Goal: Information Seeking & Learning: Check status

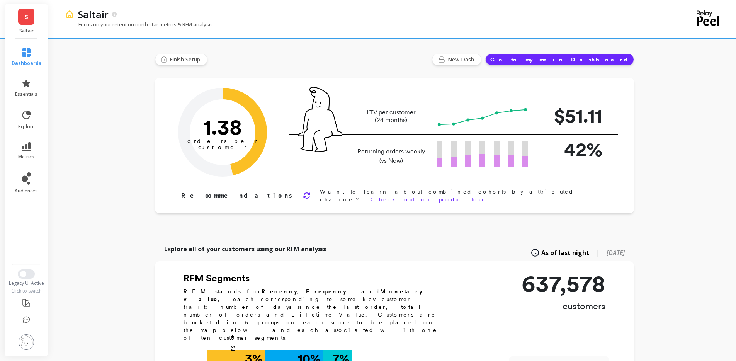
click at [34, 152] on link "metrics" at bounding box center [27, 151] width 30 height 18
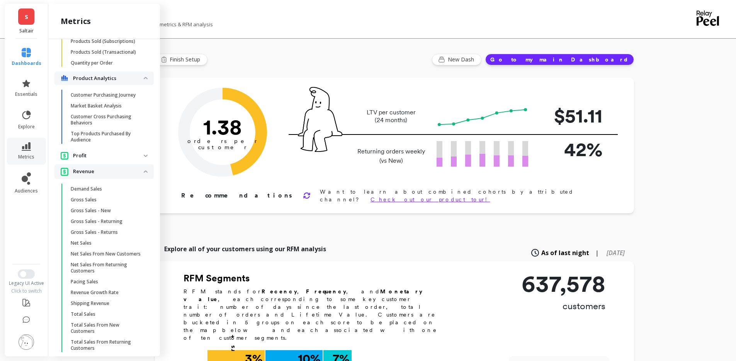
scroll to position [866, 0]
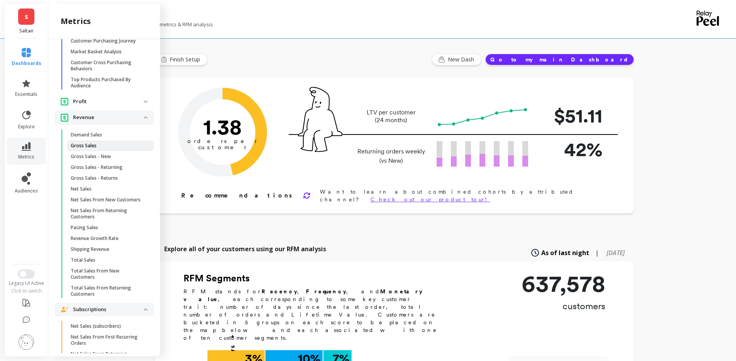
click at [105, 149] on span "Gross Sales" at bounding box center [108, 145] width 74 height 6
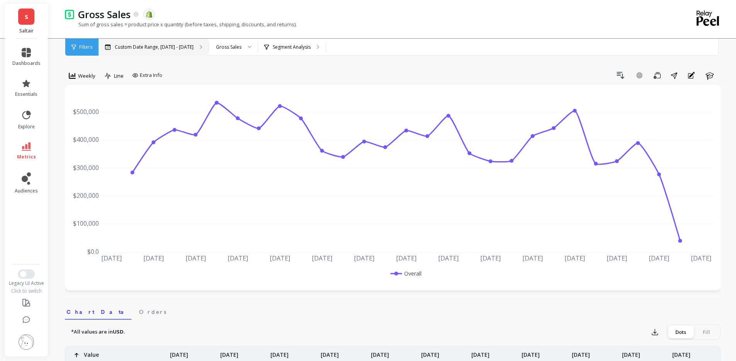
click at [159, 50] on p "Custom Date Range, [DATE] - [DATE]" at bounding box center [154, 47] width 79 height 6
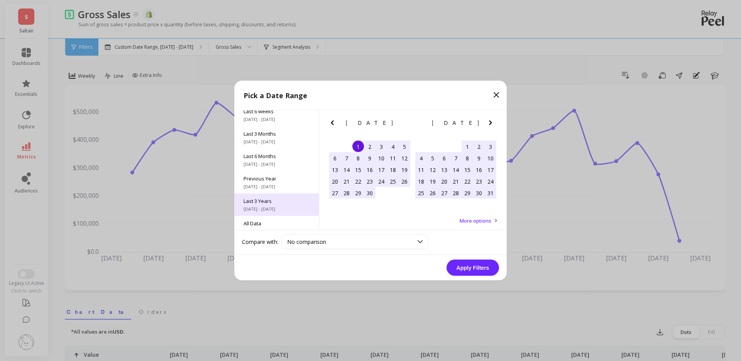
scroll to position [105, 0]
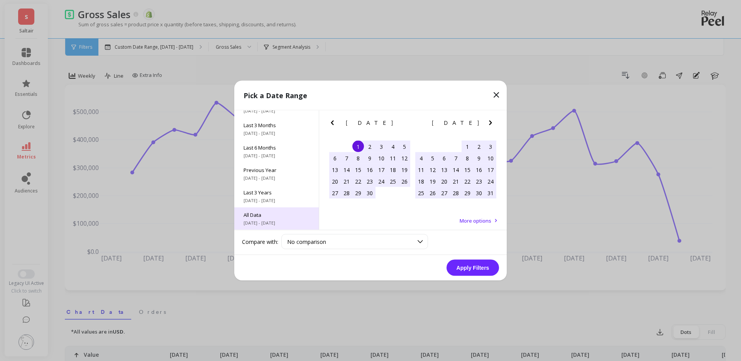
drag, startPoint x: 279, startPoint y: 216, endPoint x: 307, endPoint y: 223, distance: 28.8
click at [279, 217] on span "All Data" at bounding box center [277, 214] width 66 height 7
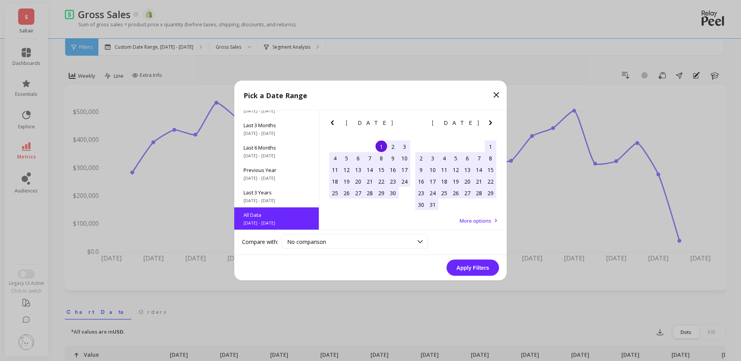
scroll to position [0, 0]
click at [466, 268] on button "Apply Filters" at bounding box center [473, 267] width 53 height 16
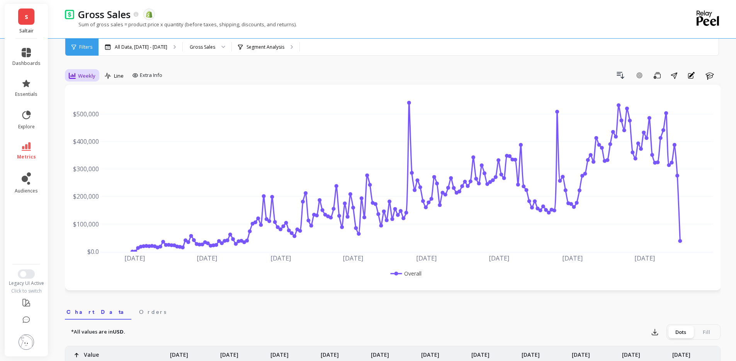
click at [77, 78] on div "Weekly" at bounding box center [82, 75] width 27 height 9
click at [107, 141] on div "Monthly" at bounding box center [93, 137] width 44 height 7
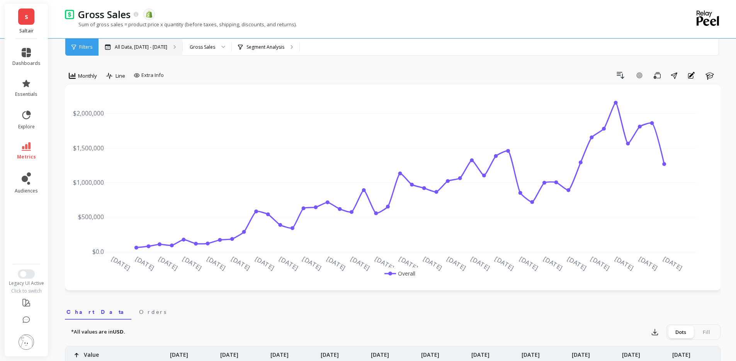
click at [155, 41] on div "All Data, [DATE] - [DATE]" at bounding box center [140, 47] width 84 height 17
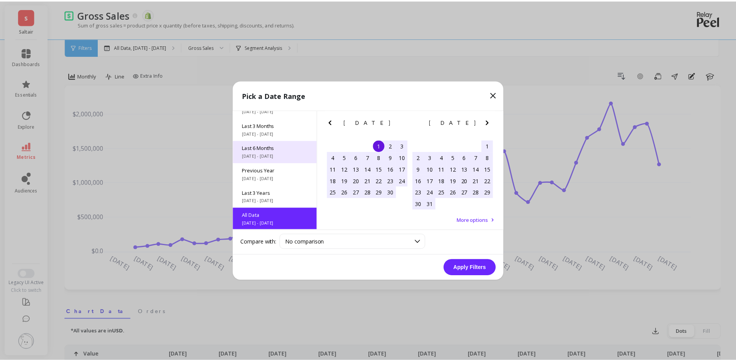
scroll to position [105, 0]
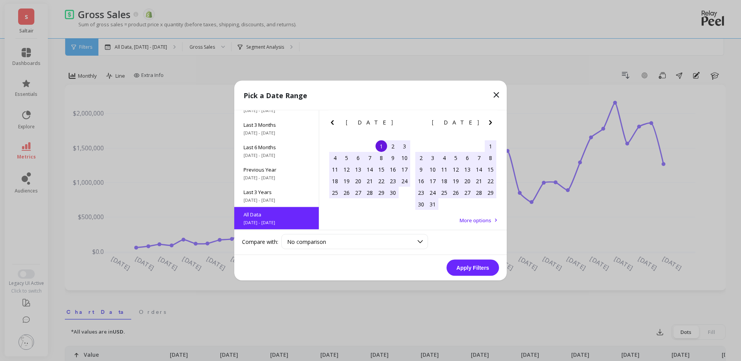
click at [493, 123] on icon "Next Month" at bounding box center [490, 122] width 9 height 9
click at [492, 122] on icon "Next Month" at bounding box center [490, 122] width 3 height 5
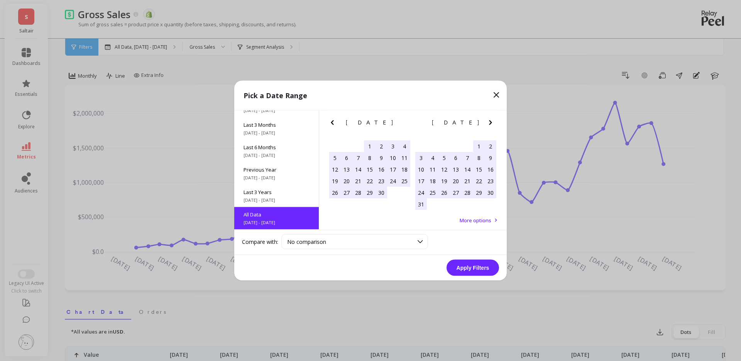
click at [492, 122] on icon "Next Month" at bounding box center [490, 122] width 3 height 5
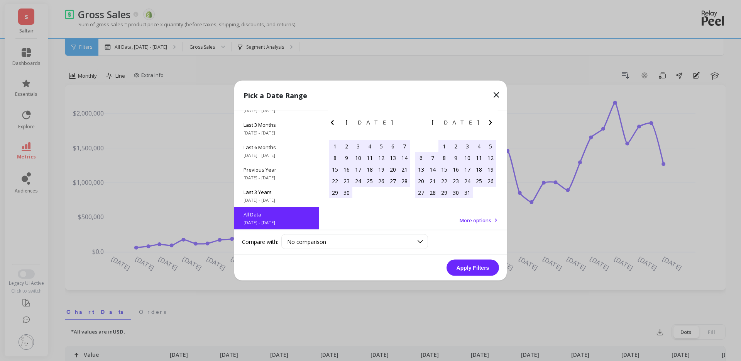
click at [492, 122] on icon "Next Month" at bounding box center [490, 122] width 3 height 5
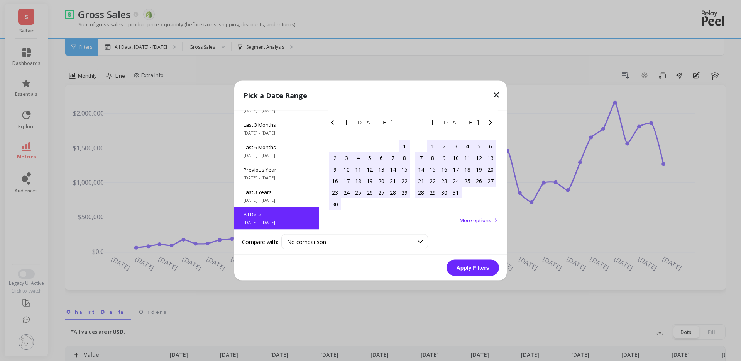
click at [492, 122] on icon "Next Month" at bounding box center [490, 122] width 3 height 5
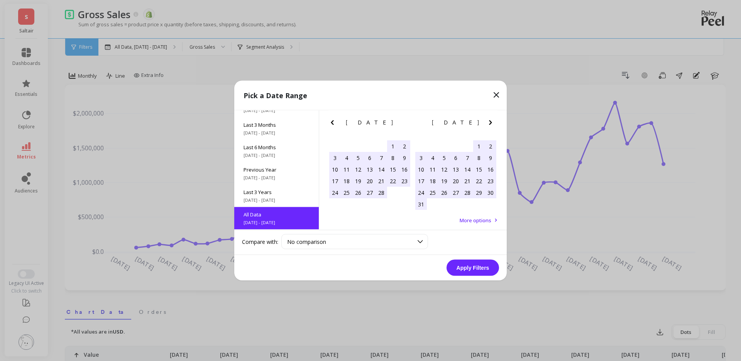
click at [492, 122] on icon "Next Month" at bounding box center [490, 122] width 3 height 5
click at [492, 121] on icon "Next Month" at bounding box center [490, 122] width 3 height 5
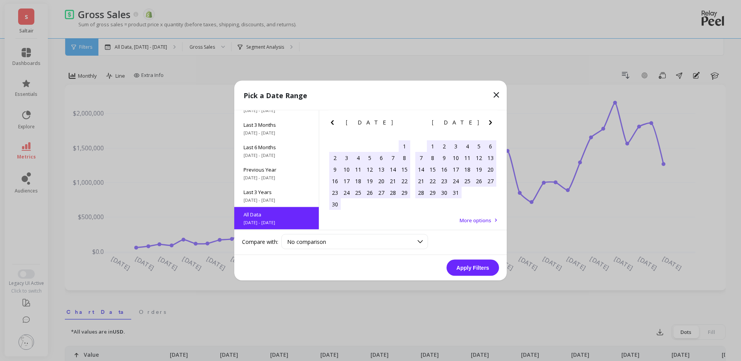
click at [492, 121] on icon "Next Month" at bounding box center [490, 122] width 3 height 5
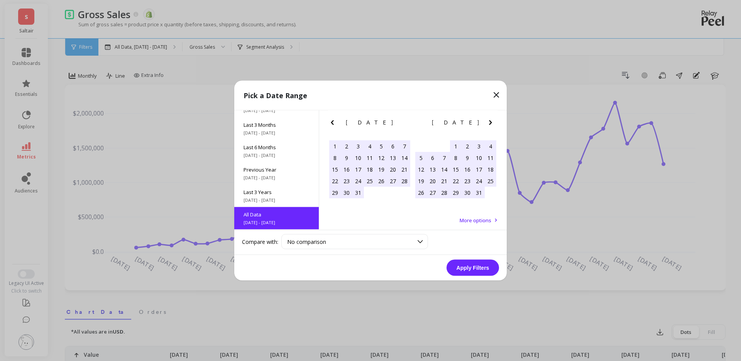
click at [492, 121] on icon "Next Month" at bounding box center [490, 122] width 3 height 5
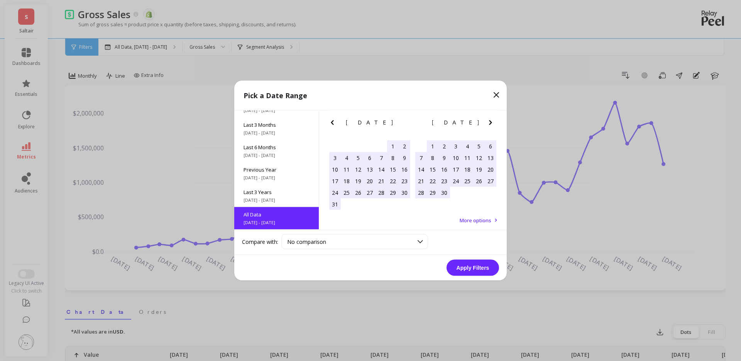
click at [492, 121] on icon "Next Month" at bounding box center [490, 122] width 3 height 5
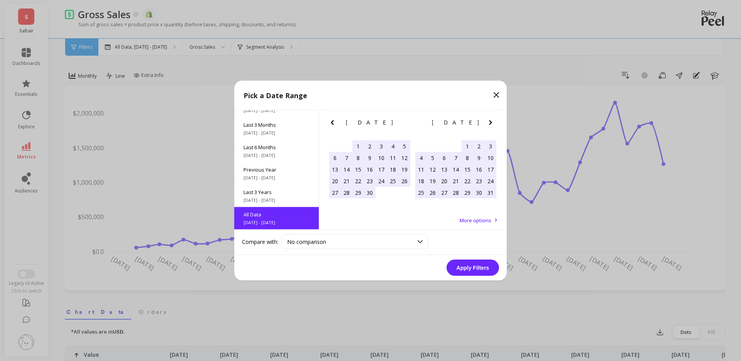
click at [492, 121] on icon "Next Month" at bounding box center [490, 122] width 3 height 5
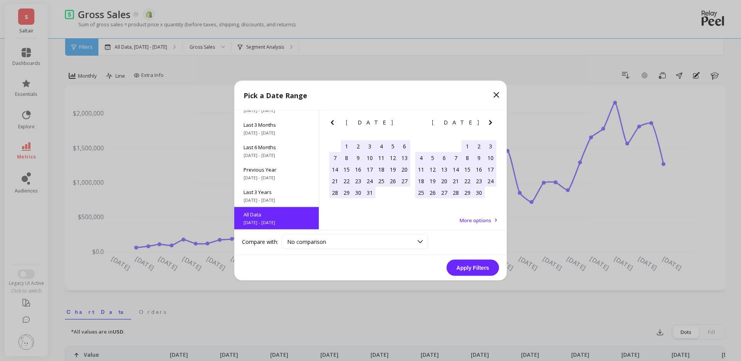
click at [492, 121] on icon "Next Month" at bounding box center [490, 122] width 3 height 5
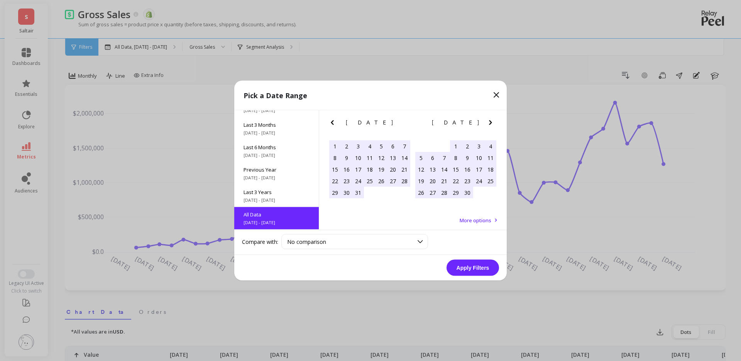
click at [492, 121] on icon "Next Month" at bounding box center [490, 122] width 3 height 5
click at [491, 121] on icon "Next Month" at bounding box center [490, 122] width 3 height 5
click at [491, 121] on icon "Next Month" at bounding box center [490, 122] width 9 height 9
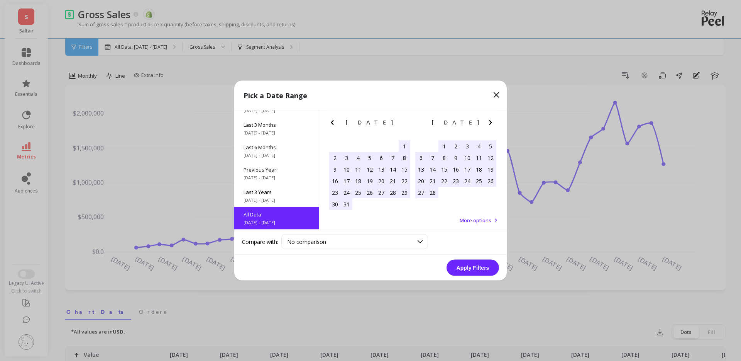
click at [491, 121] on icon "Next Month" at bounding box center [490, 122] width 9 height 9
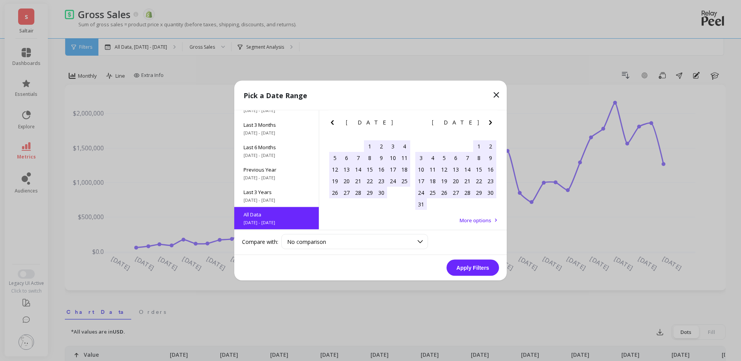
click at [491, 121] on icon "Next Month" at bounding box center [490, 122] width 9 height 9
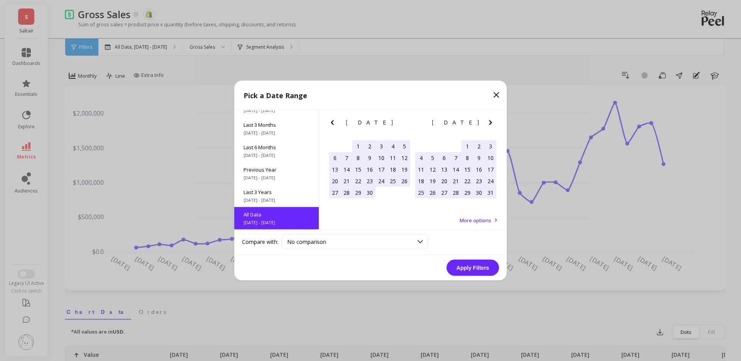
click at [491, 121] on icon "Next Month" at bounding box center [490, 122] width 9 height 9
drag, startPoint x: 491, startPoint y: 121, endPoint x: 361, endPoint y: 139, distance: 131.4
click at [362, 139] on div "[DATE] [DATE] Su Mo Tu We Th Fr Sa 1 2 3 4 5 6 7 8 9 10 11 12 13 14 15 16 17 18…" at bounding box center [413, 155] width 172 height 91
click at [335, 145] on div "1" at bounding box center [335, 146] width 12 height 12
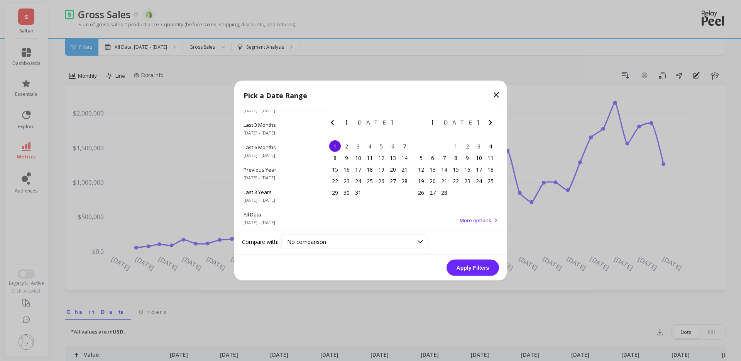
click at [493, 125] on icon "Next Month" at bounding box center [490, 122] width 9 height 9
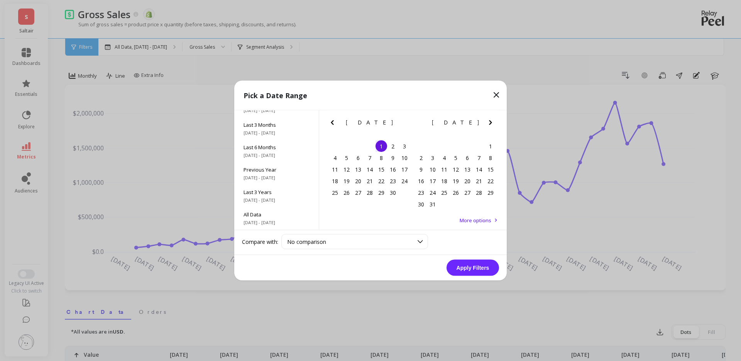
click at [493, 125] on icon "Next Month" at bounding box center [490, 122] width 9 height 9
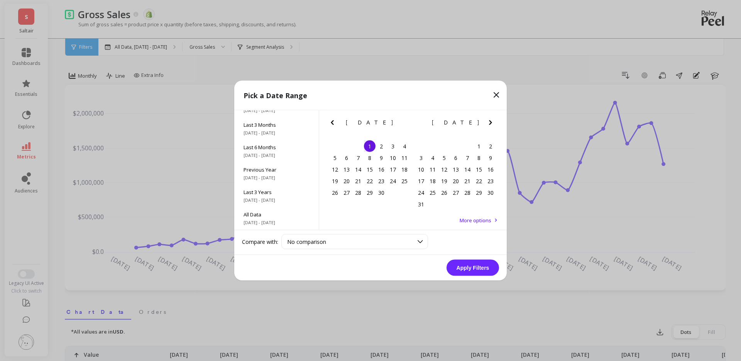
click at [493, 125] on icon "Next Month" at bounding box center [490, 122] width 9 height 9
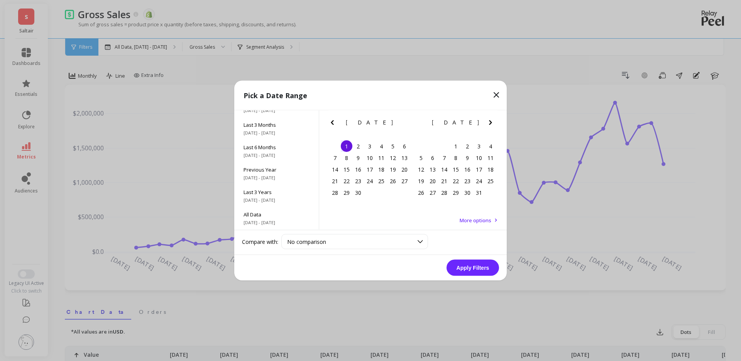
click at [493, 125] on icon "Next Month" at bounding box center [490, 122] width 9 height 9
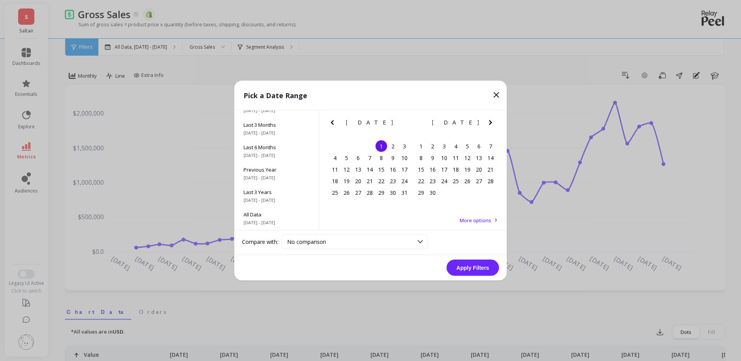
click at [493, 125] on icon "Next Month" at bounding box center [490, 122] width 9 height 9
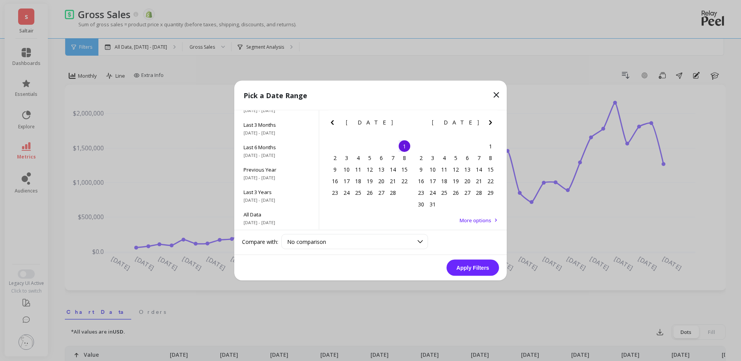
click at [493, 125] on icon "Next Month" at bounding box center [490, 122] width 9 height 9
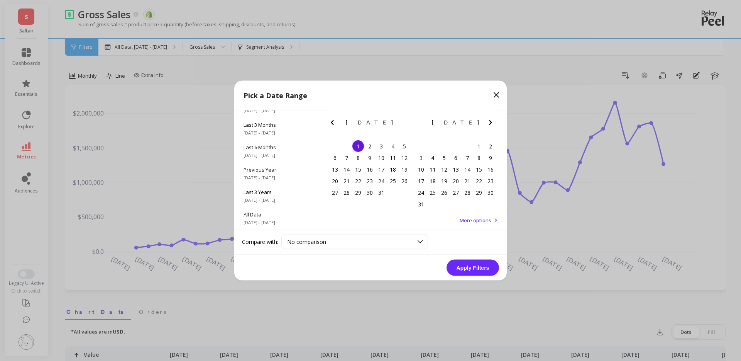
click at [493, 125] on icon "Next Month" at bounding box center [490, 122] width 9 height 9
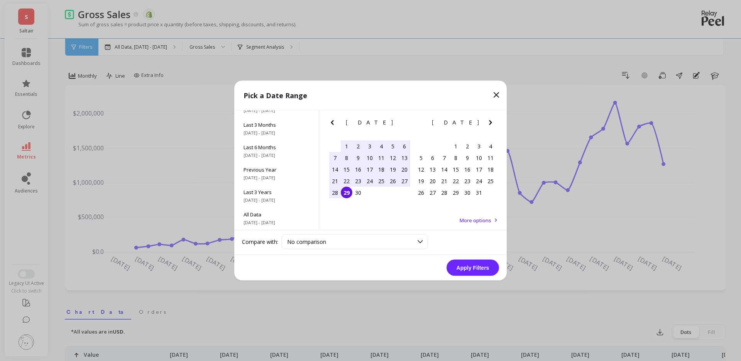
click at [348, 195] on div "29" at bounding box center [347, 192] width 12 height 12
click at [478, 268] on button "Apply Filters" at bounding box center [473, 267] width 53 height 16
